Goal: Find specific page/section: Find specific page/section

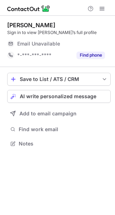
scroll to position [4, 4]
